Goal: Book appointment/travel/reservation

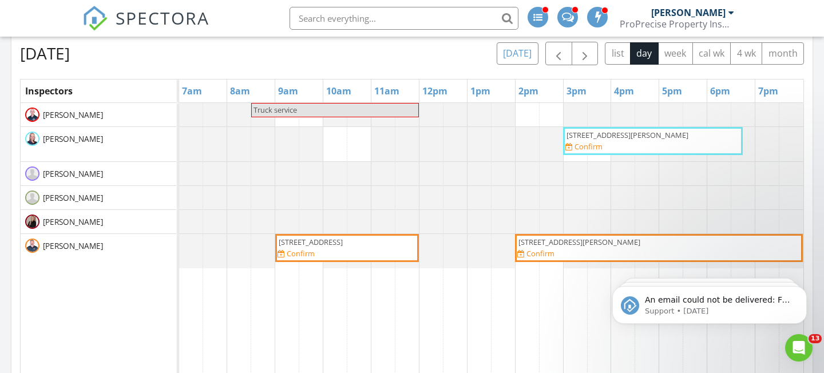
scroll to position [1042, 825]
click at [505, 43] on button "[DATE]" at bounding box center [518, 53] width 42 height 22
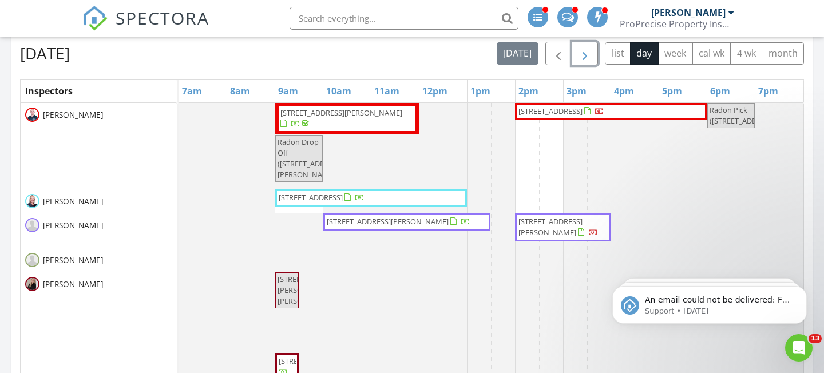
click at [576, 58] on button "button" at bounding box center [585, 53] width 27 height 23
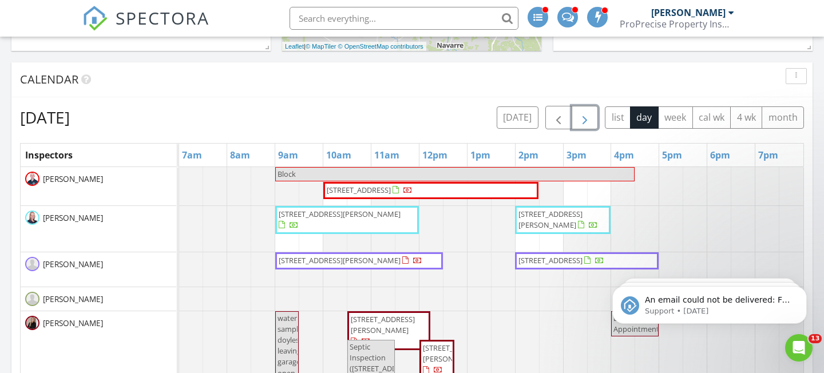
scroll to position [535, 0]
click at [580, 121] on span "button" at bounding box center [585, 117] width 14 height 14
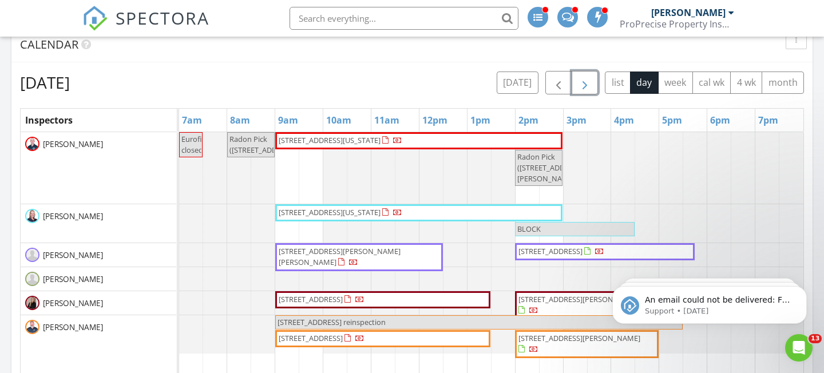
scroll to position [564, 0]
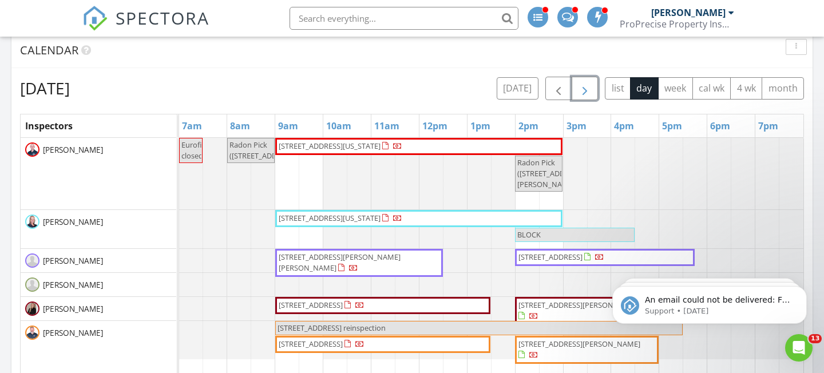
click at [591, 92] on span "button" at bounding box center [585, 89] width 14 height 14
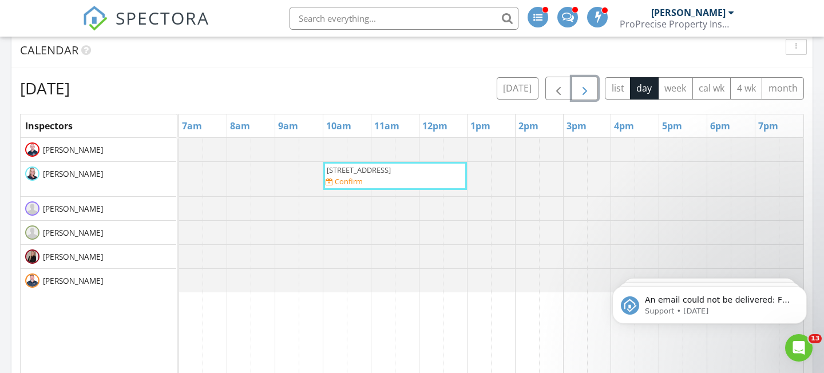
click at [591, 92] on span "button" at bounding box center [585, 89] width 14 height 14
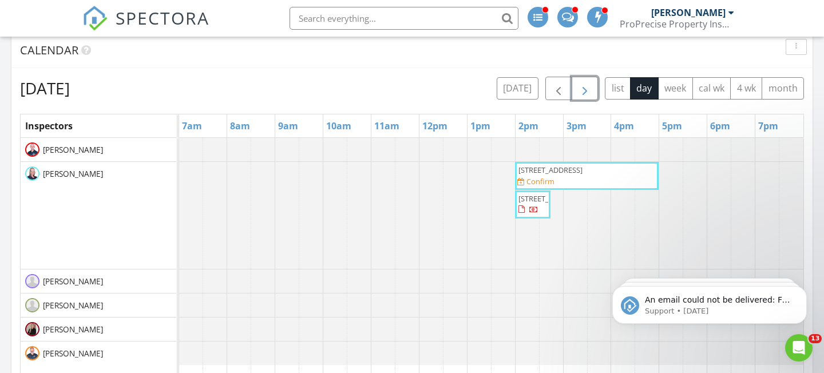
click at [591, 92] on span "button" at bounding box center [585, 89] width 14 height 14
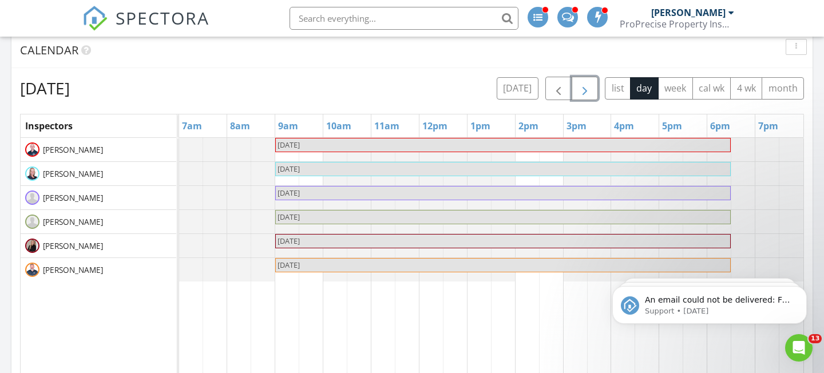
click at [591, 92] on span "button" at bounding box center [585, 89] width 14 height 14
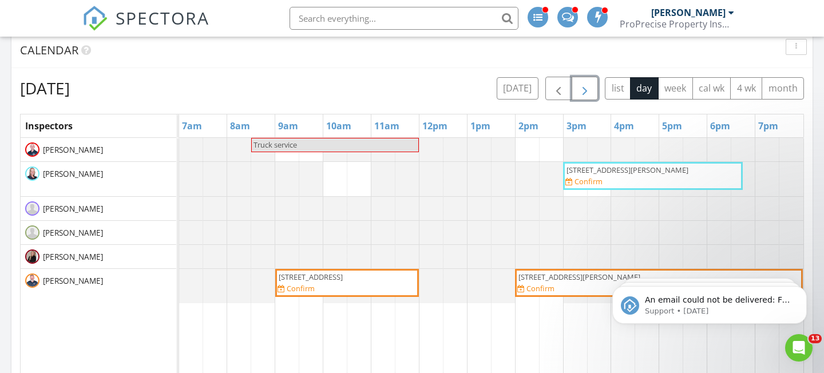
click at [591, 92] on span "button" at bounding box center [585, 89] width 14 height 14
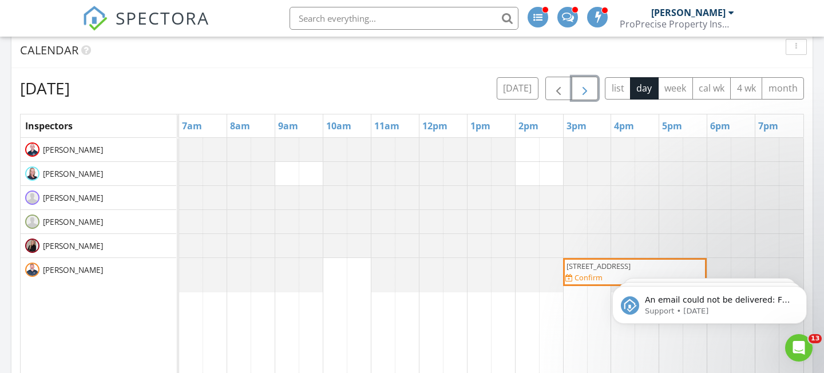
click at [591, 92] on span "button" at bounding box center [585, 89] width 14 height 14
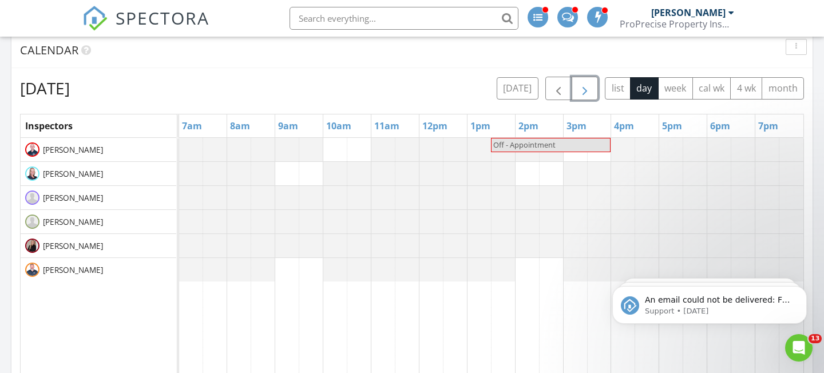
click at [591, 92] on span "button" at bounding box center [585, 89] width 14 height 14
